Goal: Task Accomplishment & Management: Manage account settings

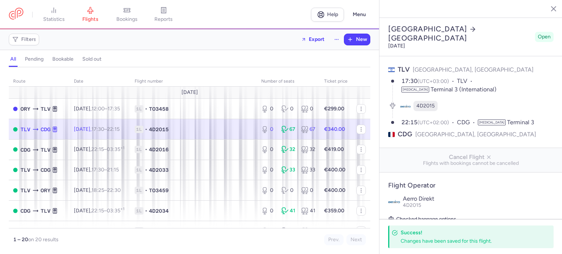
select select "hours"
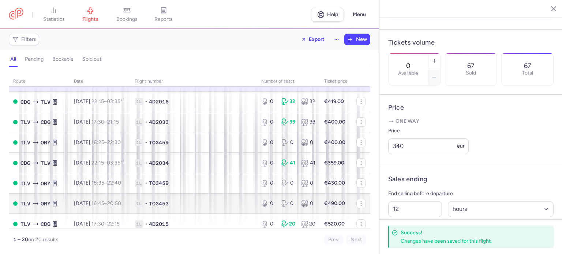
scroll to position [7, 0]
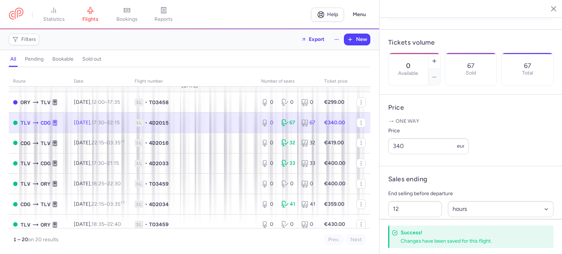
click at [214, 122] on span "1L • 4D2015" at bounding box center [194, 122] width 118 height 7
click at [434, 59] on line "button" at bounding box center [434, 60] width 0 height 3
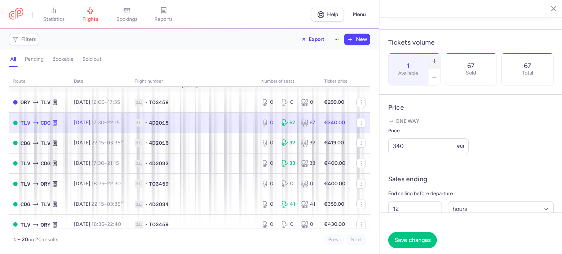
click at [434, 59] on line "button" at bounding box center [434, 60] width 0 height 3
click at [409, 240] on span "Save changes" at bounding box center [412, 240] width 36 height 7
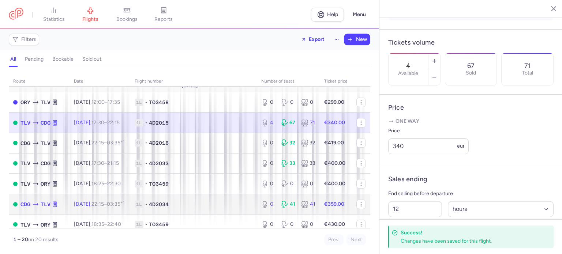
click at [237, 201] on td "1L • 4D2034" at bounding box center [193, 204] width 127 height 20
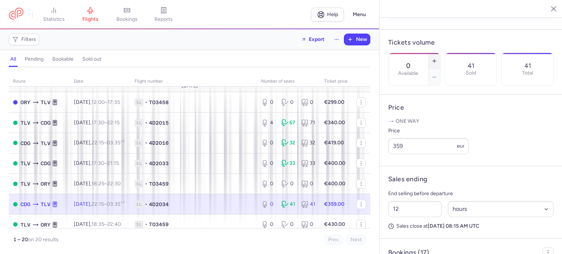
click at [437, 58] on icon "button" at bounding box center [434, 61] width 6 height 6
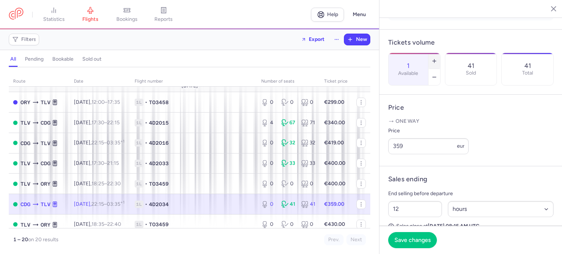
click at [437, 58] on icon "button" at bounding box center [434, 61] width 6 height 6
click at [415, 241] on span "Save changes" at bounding box center [412, 240] width 36 height 7
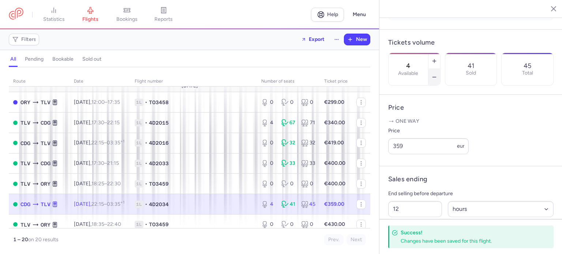
click at [437, 74] on icon "button" at bounding box center [434, 77] width 6 height 6
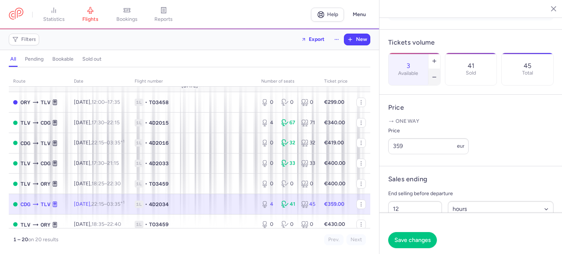
click at [437, 74] on icon "button" at bounding box center [434, 77] width 6 height 6
click at [411, 242] on span "Save changes" at bounding box center [412, 240] width 36 height 7
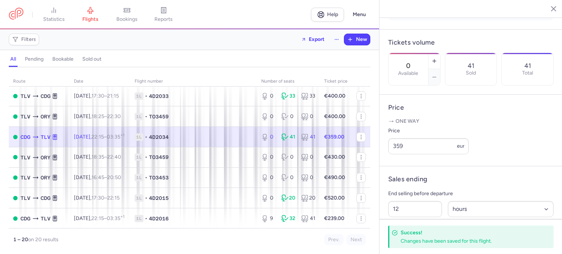
scroll to position [80, 0]
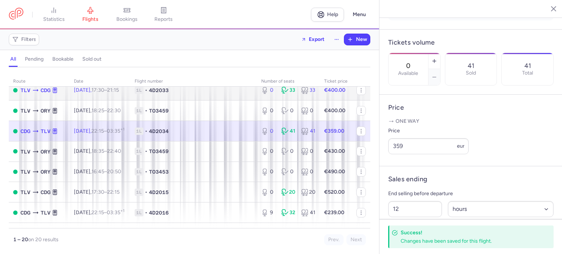
click at [247, 88] on span "1L • 4D2033" at bounding box center [194, 90] width 118 height 7
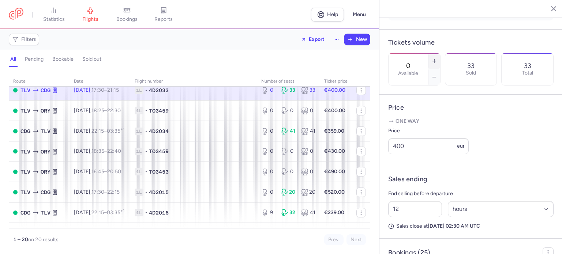
click at [440, 53] on button "button" at bounding box center [434, 61] width 12 height 16
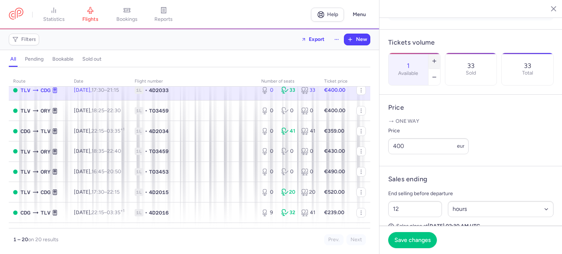
click at [440, 53] on button "button" at bounding box center [434, 61] width 12 height 16
click at [414, 241] on span "Save changes" at bounding box center [412, 240] width 36 height 7
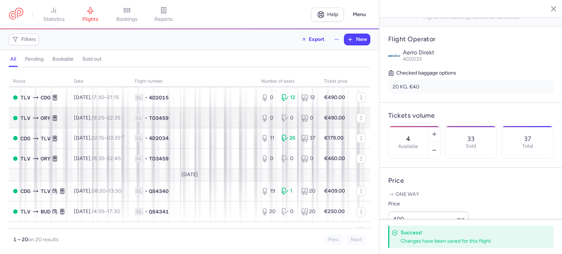
scroll to position [219, 0]
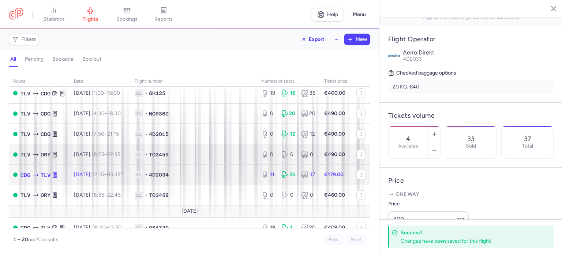
drag, startPoint x: 219, startPoint y: 185, endPoint x: 317, endPoint y: 165, distance: 100.0
click at [220, 185] on td "1L • 4D2034" at bounding box center [193, 175] width 127 height 20
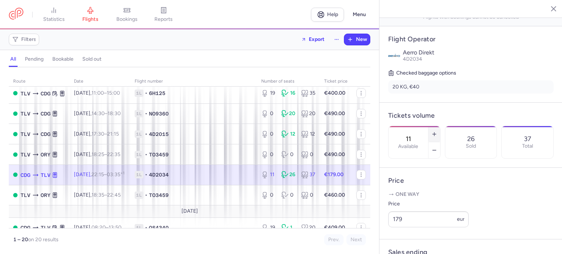
click at [437, 131] on icon "button" at bounding box center [434, 134] width 6 height 6
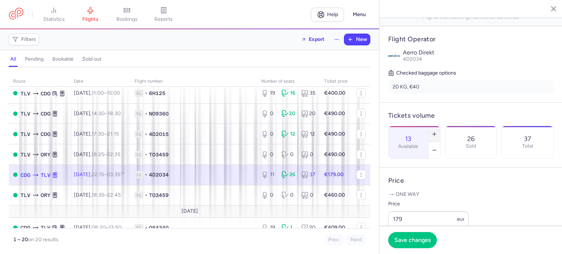
click at [437, 131] on icon "button" at bounding box center [434, 134] width 6 height 6
click at [435, 134] on line "button" at bounding box center [433, 134] width 3 height 0
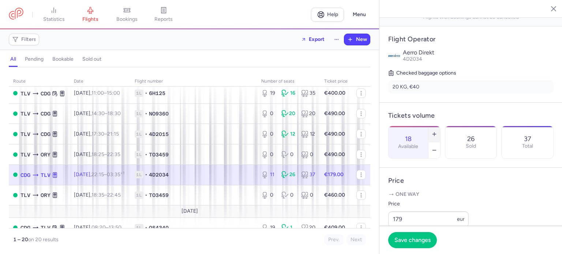
click at [435, 134] on line "button" at bounding box center [433, 134] width 3 height 0
type input "20"
click at [403, 236] on button "Save changes" at bounding box center [412, 240] width 49 height 16
